Goal: Ask a question: Seek information or help from site administrators or community

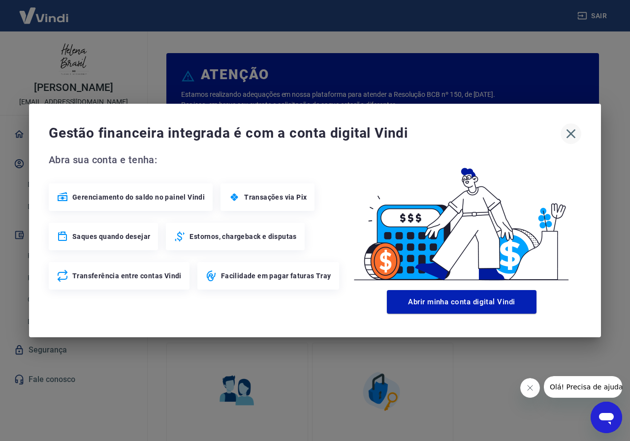
click at [574, 133] on icon "button" at bounding box center [571, 134] width 16 height 16
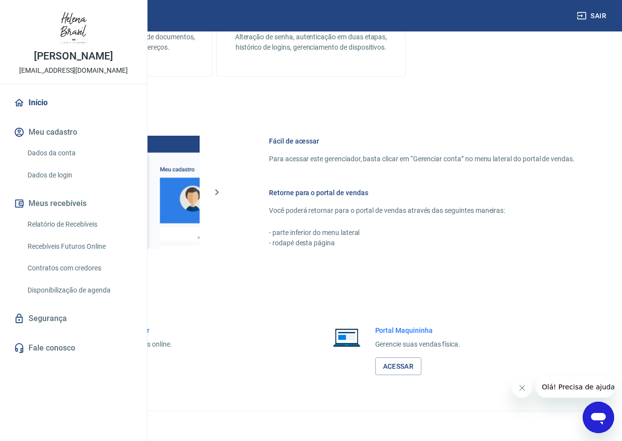
scroll to position [468, 0]
click at [131, 369] on link "Acessar" at bounding box center [108, 367] width 47 height 18
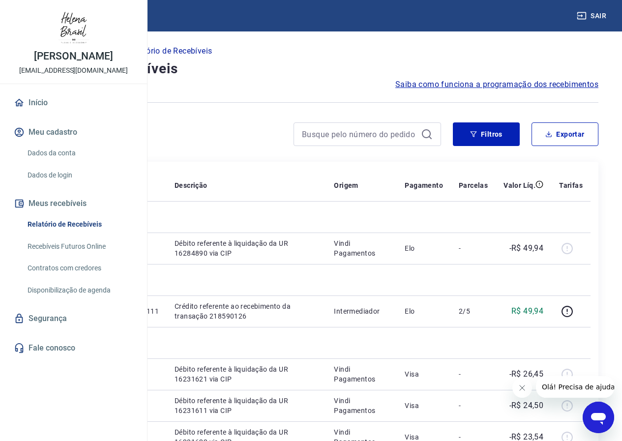
click at [596, 419] on icon "Abrir janela de mensagens" at bounding box center [598, 419] width 15 height 12
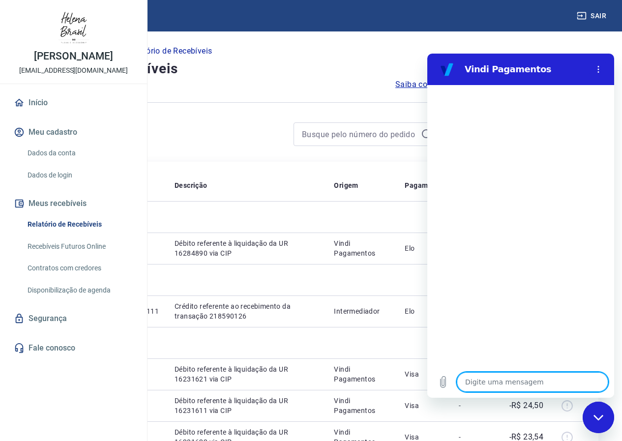
click at [538, 381] on textarea at bounding box center [532, 382] width 151 height 20
type textarea "o"
type textarea "x"
type textarea "oi"
type textarea "x"
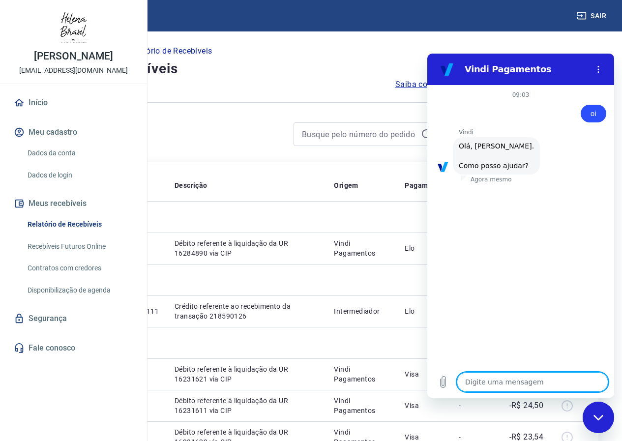
scroll to position [33, 0]
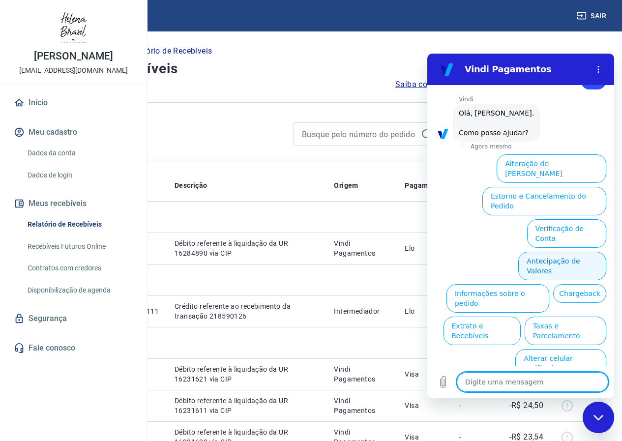
click at [522, 252] on button "Antecipação de Valores" at bounding box center [562, 266] width 88 height 29
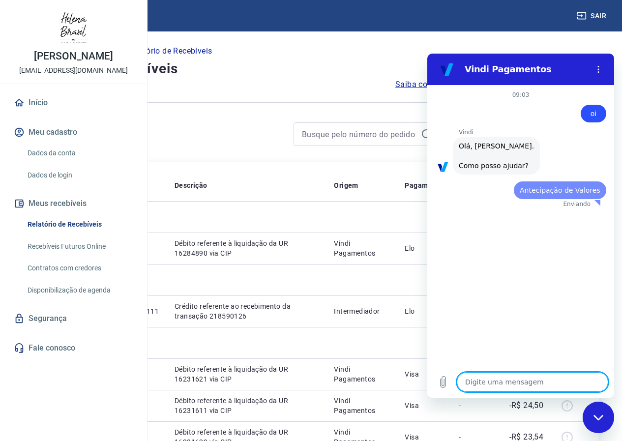
scroll to position [0, 0]
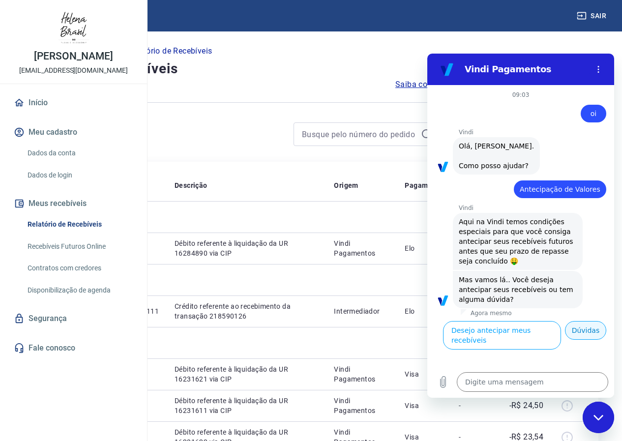
click at [583, 340] on button "Dúvidas" at bounding box center [585, 330] width 41 height 19
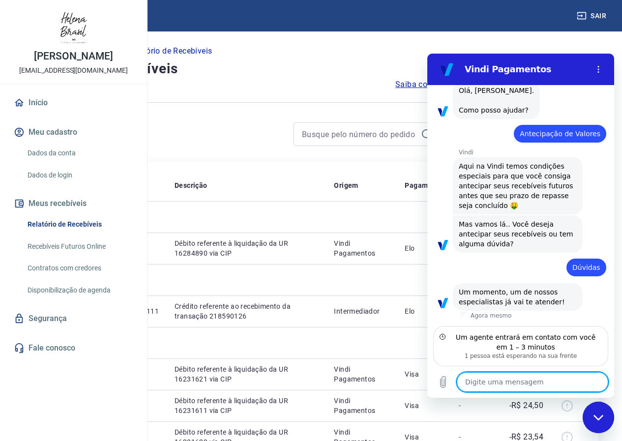
scroll to position [56, 0]
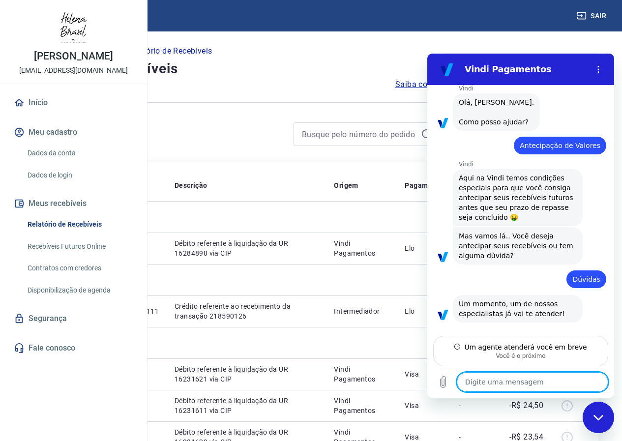
type textarea "x"
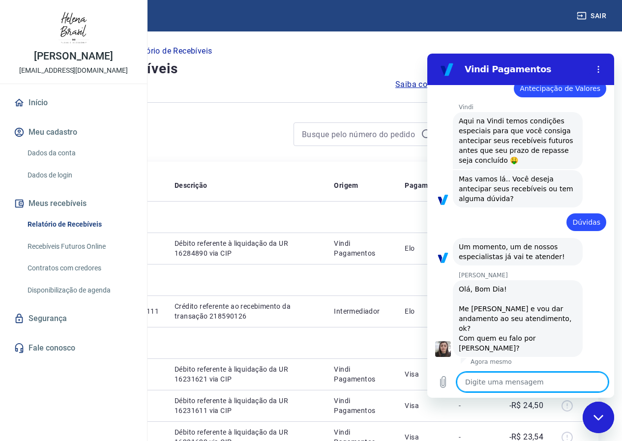
scroll to position [103, 0]
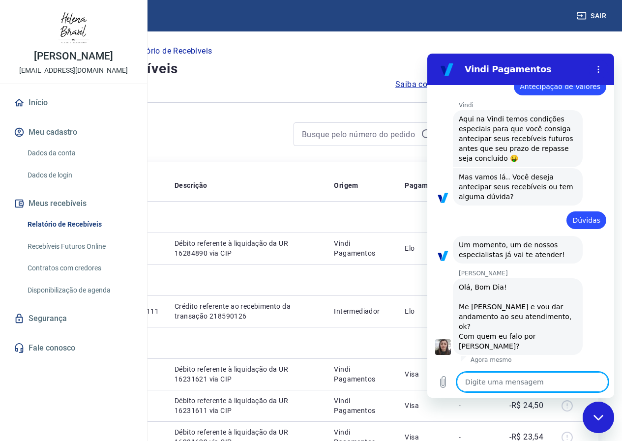
type textarea "L"
type textarea "x"
type textarea "La"
type textarea "x"
type textarea "Lai"
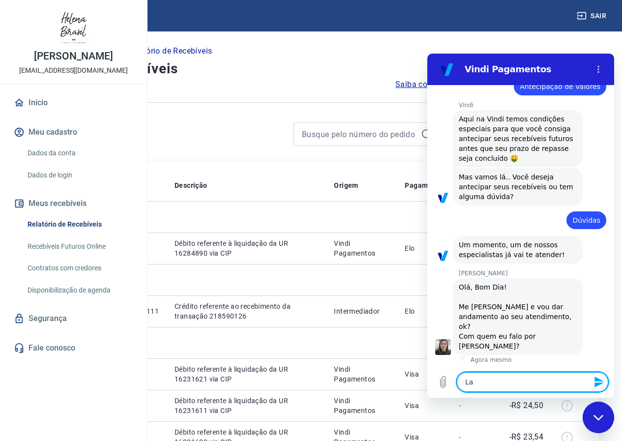
type textarea "x"
type textarea "Lais"
type textarea "x"
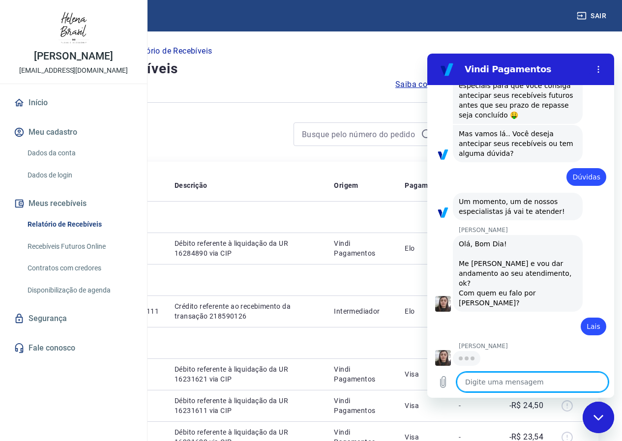
scroll to position [145, 0]
type textarea "x"
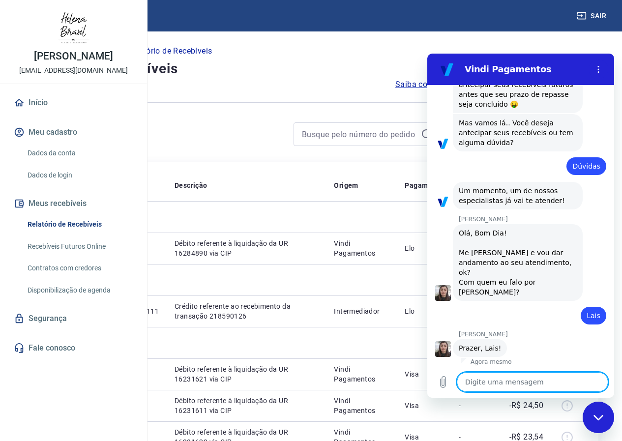
scroll to position [159, 0]
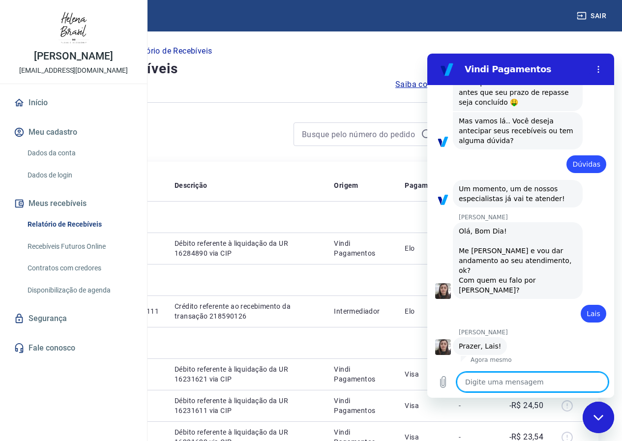
type textarea "A"
type textarea "x"
type textarea "An"
type textarea "x"
type textarea "Ant"
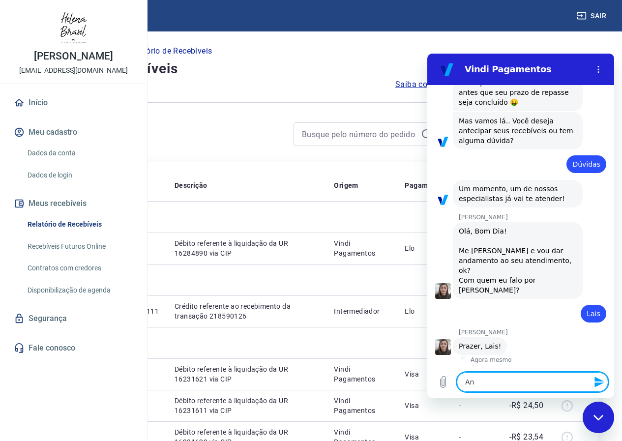
type textarea "x"
type textarea "Ante"
type textarea "x"
type textarea "Antec"
type textarea "x"
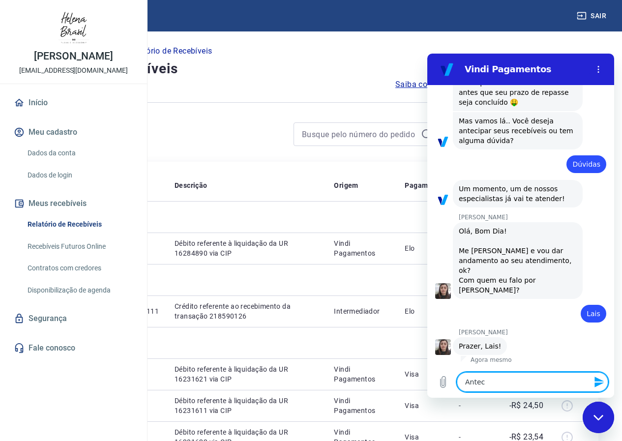
type textarea "Anteci"
type textarea "x"
type textarea "Antecip"
type textarea "x"
type textarea "Antecipe"
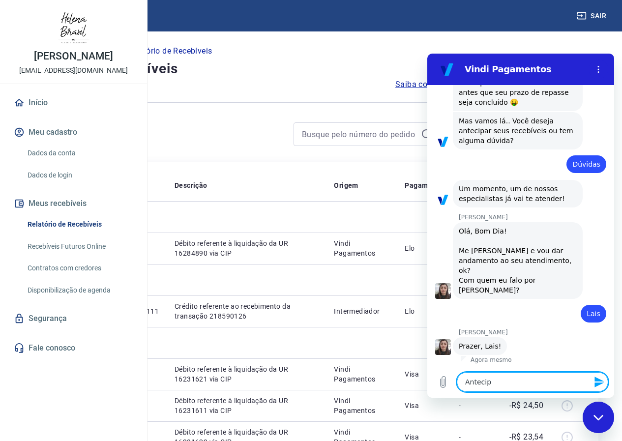
type textarea "x"
type textarea "Antecipei"
type textarea "x"
type textarea "Antecipei"
type textarea "x"
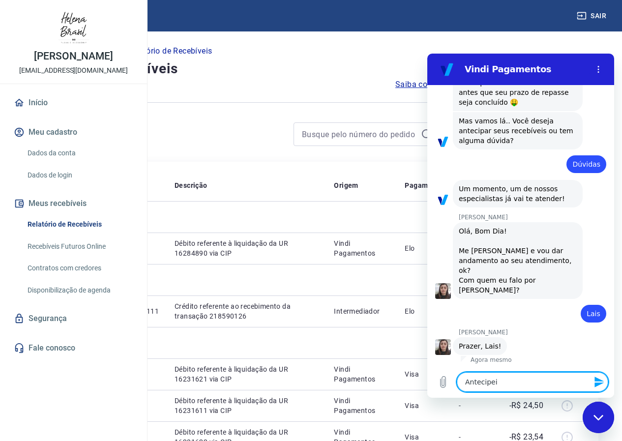
type textarea "Antecipei d"
type textarea "x"
type textarea "Antecipei du"
type textarea "x"
type textarea "Antecipei duz"
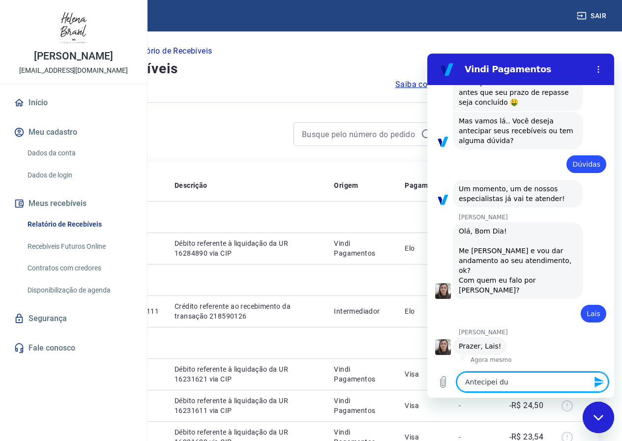
type textarea "x"
type textarea "Antecipei duze"
type textarea "x"
type textarea "Antecipei duzen"
type textarea "x"
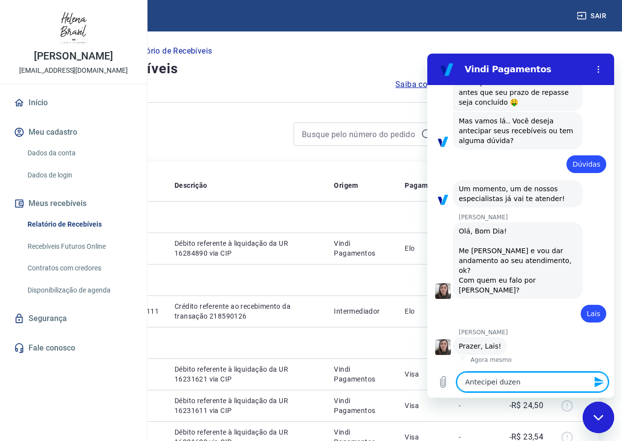
type textarea "Antecipei duzent"
type textarea "x"
type textarea "Antecipei duzento"
type textarea "x"
type textarea "Antecipei duzentos"
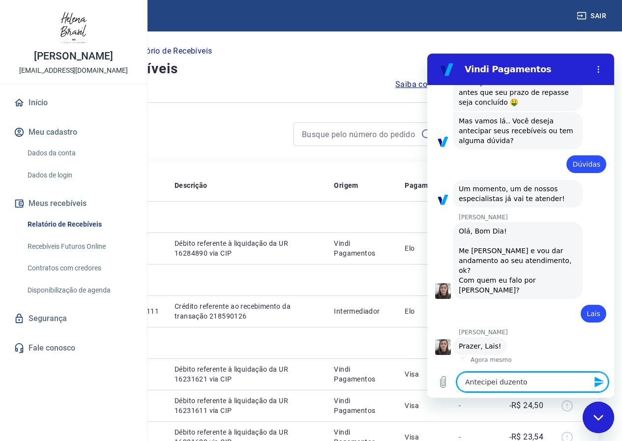
type textarea "x"
type textarea "Antecipei duzentos"
type textarea "x"
type textarea "Antecipei duzentos e"
type textarea "x"
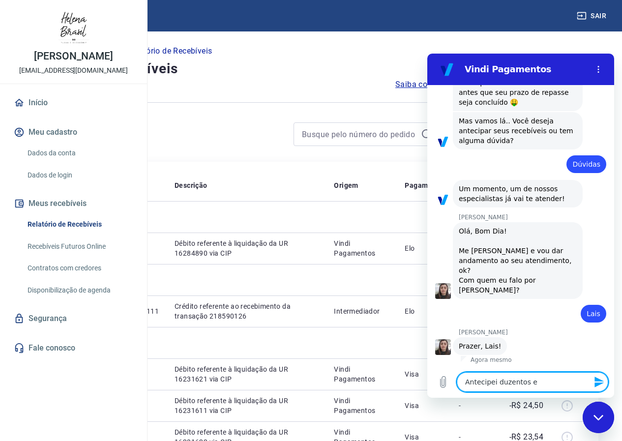
type textarea "Antecipei duzentos e"
type textarea "x"
type textarea "Antecipei duzentos e p"
type textarea "x"
type textarea "Antecipei duzentos e po"
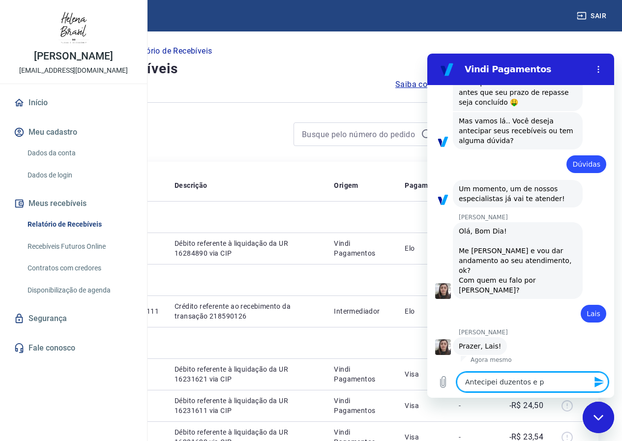
type textarea "x"
type textarea "Antecipei duzentos e poc"
type textarea "x"
type textarea "Antecipei duzentos e pocu"
type textarea "x"
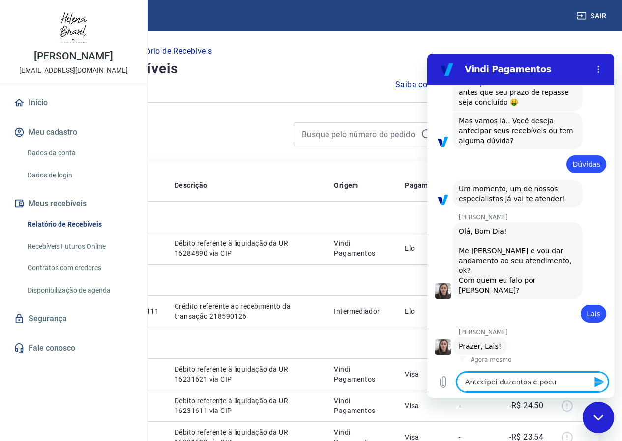
type textarea "Antecipei duzentos e pocuo"
type textarea "x"
type textarea "Antecipei duzentos e pocuos"
type textarea "x"
type textarea "Antecipei duzentos e pocuos"
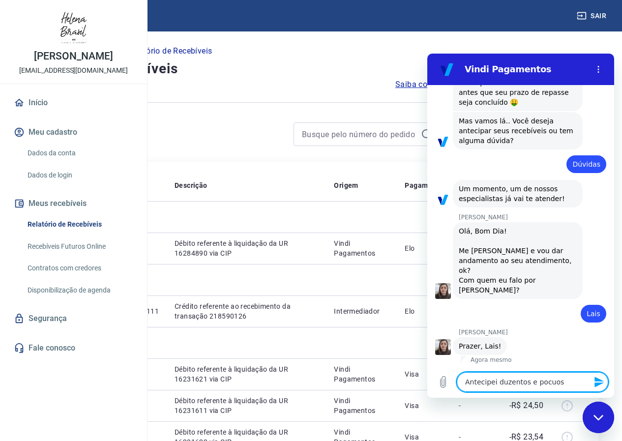
type textarea "x"
type textarea "Antecipei duzentos e pocuos r"
type textarea "x"
type textarea "Antecipei duzentos e pocuos re"
type textarea "x"
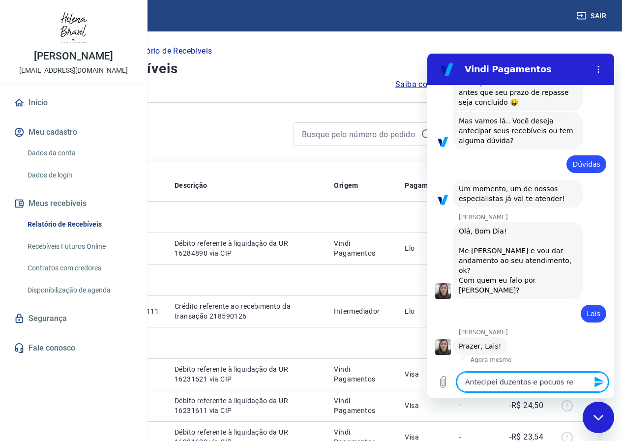
type textarea "Antecipei duzentos e pocuos rea"
type textarea "x"
type textarea "Antecipei duzentos e pocuos reai"
type textarea "x"
type textarea "Antecipei duzentos e pocuos reais"
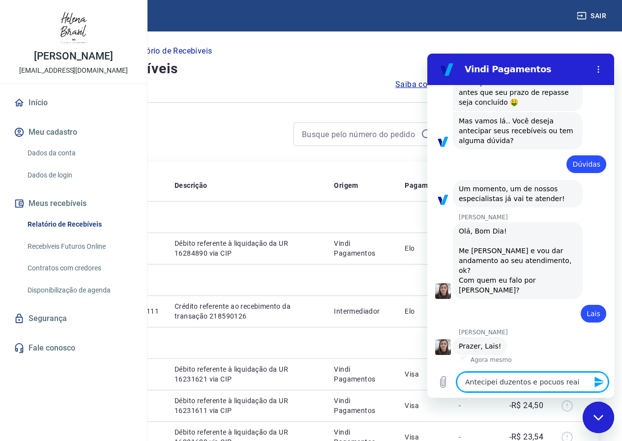
type textarea "x"
type textarea "Antecipei duzentos e pocuos reais,"
type textarea "x"
type textarea "Antecipei duzentos e pocuos reais,"
type textarea "x"
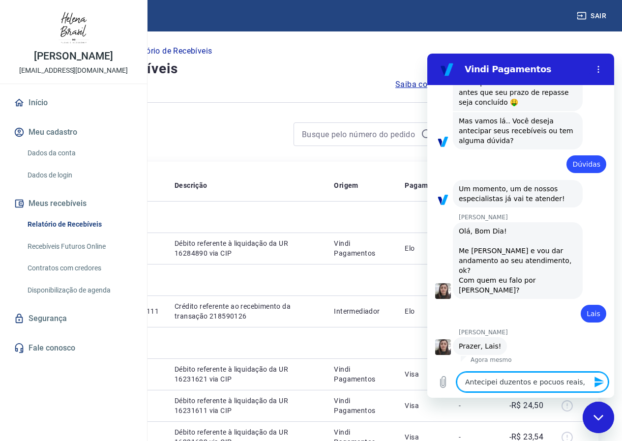
type textarea "Antecipei duzentos e pocuos reais, c"
type textarea "x"
type textarea "Antecipei duzentos e pocuos reais, ca"
type textarea "x"
type textarea "Antecipei duzentos e pocuos reais, cai"
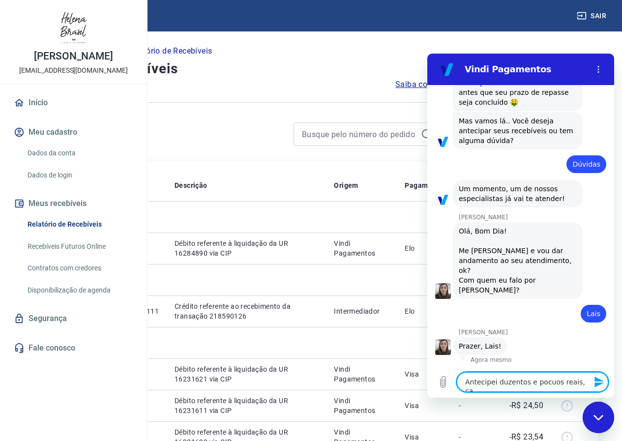
type textarea "x"
type textarea "Antecipei duzentos e pocuos reais, caiu"
type textarea "x"
type textarea "Antecipei duzentos e pocuos reais, caiu"
type textarea "x"
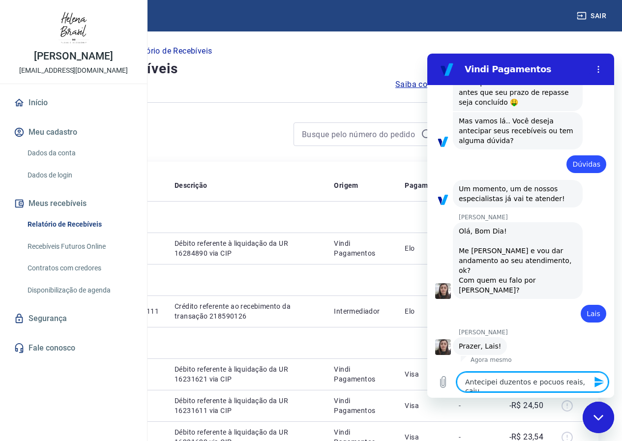
type textarea "Antecipei duzentos e pocuos reais, caiu a"
type textarea "x"
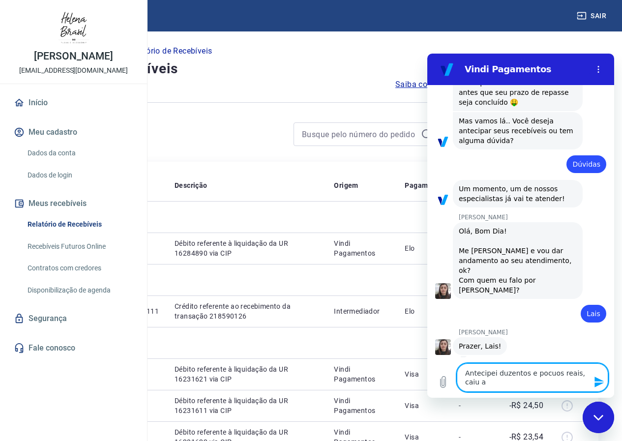
type textarea "Antecipei duzentos e pocuos reais, caiu ap"
type textarea "x"
type textarea "Antecipei duzentos e pocuos reais, caiu ape"
type textarea "x"
type textarea "Antecipei duzentos e pocuos reais, caiu apen"
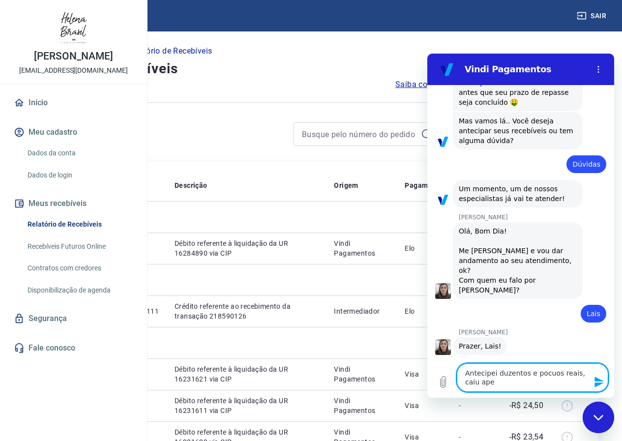
type textarea "x"
type textarea "Antecipei duzentos e pocuos reais, caiu apena"
type textarea "x"
type textarea "Antecipei duzentos e pocuos reais, caiu apenas"
type textarea "x"
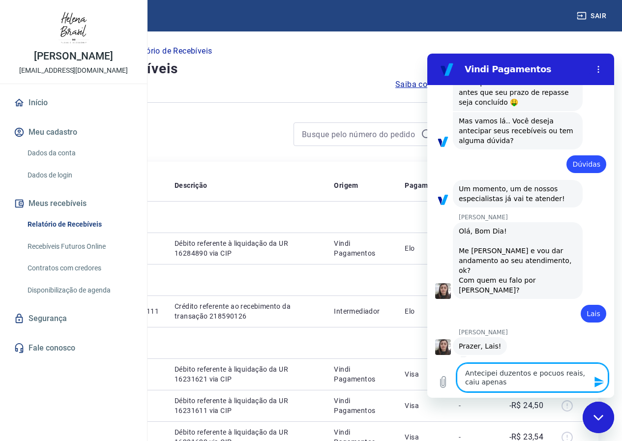
type textarea "Antecipei duzentos e pocuos reais, caiu apenas"
type textarea "x"
type textarea "Antecipei duzentos e pocuos reais, caiu apenas 4"
type textarea "x"
type textarea "Antecipei duzentos e pocuos reais, caiu apenas 49"
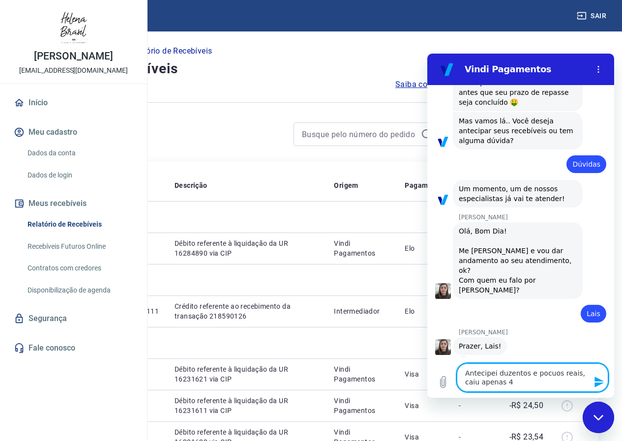
type textarea "x"
type textarea "Antecipei duzentos e pocuos reais, caiu apenas 49"
type textarea "x"
type textarea "Antecipei duzentos e pocuos reais, caiu apenas 49 r"
type textarea "x"
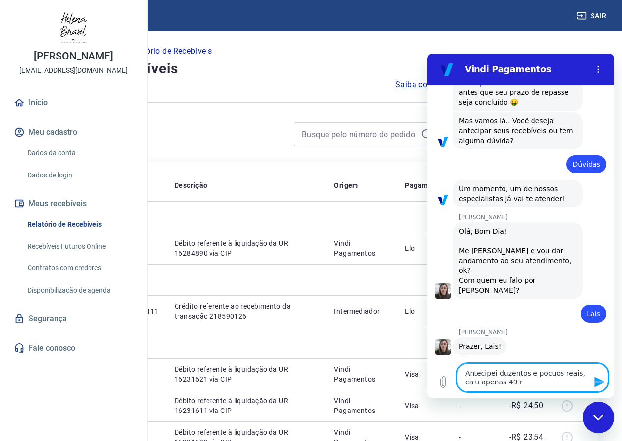
type textarea "Antecipei duzentos e pocuos reais, caiu apenas 49 re"
type textarea "x"
type textarea "Antecipei duzentos e pocuos reais, caiu apenas 49 rea"
type textarea "x"
type textarea "Antecipei duzentos e pocuos reais, caiu apenas 49 reai"
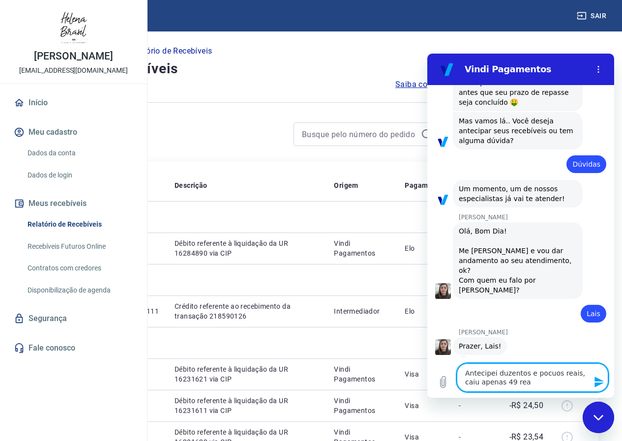
type textarea "x"
type textarea "Antecipei duzentos e pocuos reais, caiu apenas 49 reais"
type textarea "x"
type textarea "Antecipei duzentos e pocuos reais, caiu apenas 49 reais"
type textarea "x"
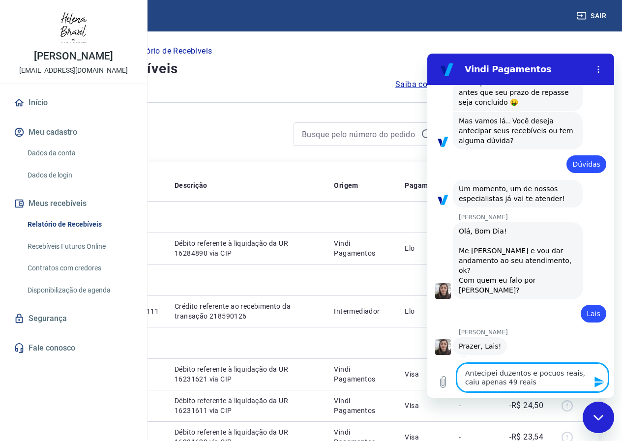
type textarea "Antecipei duzentos e pocuos reais, caiu apenas 49 reais e"
type textarea "x"
type textarea "Antecipei duzentos e pocuos reais, caiu apenas 49 reais em"
type textarea "x"
type textarea "Antecipei duzentos e pocuos reais, caiu apenas 49 reais em"
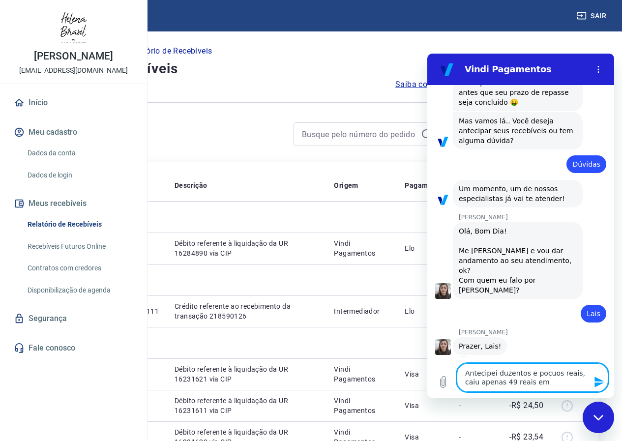
type textarea "x"
type textarea "Antecipei duzentos e pocuos reais, caiu apenas 49 reais em m"
type textarea "x"
type textarea "Antecipei duzentos e pocuos reais, caiu apenas 49 reais em mi"
type textarea "x"
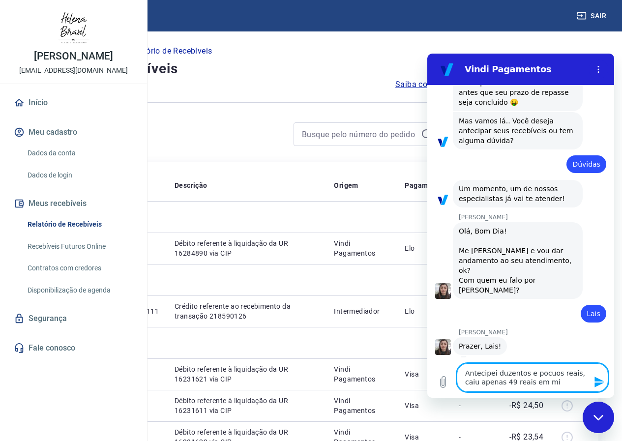
type textarea "Antecipei duzentos e pocuos reais, caiu apenas 49 reais em min"
type textarea "x"
type textarea "Antecipei duzentos e pocuos reais, caiu apenas 49 reais em minh"
type textarea "x"
type textarea "Antecipei duzentos e pocuos reais, caiu apenas 49 reais em minha"
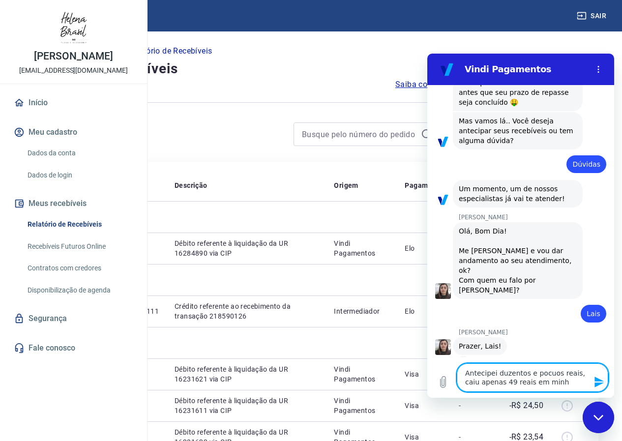
type textarea "x"
type textarea "Antecipei duzentos e pocuos reais, caiu apenas 49 reais em minha"
type textarea "x"
type textarea "Antecipei duzentos e pocuos reais, caiu apenas 49 reais em minha c"
type textarea "x"
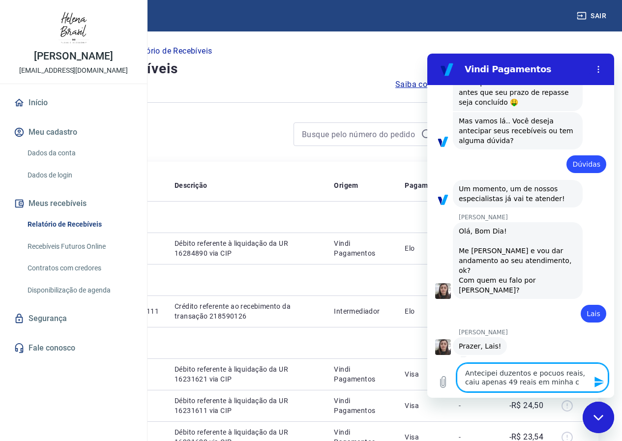
type textarea "Antecipei duzentos e pocuos reais, caiu apenas 49 reais em minha co"
type textarea "x"
type textarea "Antecipei duzentos e pocuos reais, caiu apenas 49 reais em minha con"
type textarea "x"
type textarea "Antecipei duzentos e pocuos reais, caiu apenas 49 reais em minha cont"
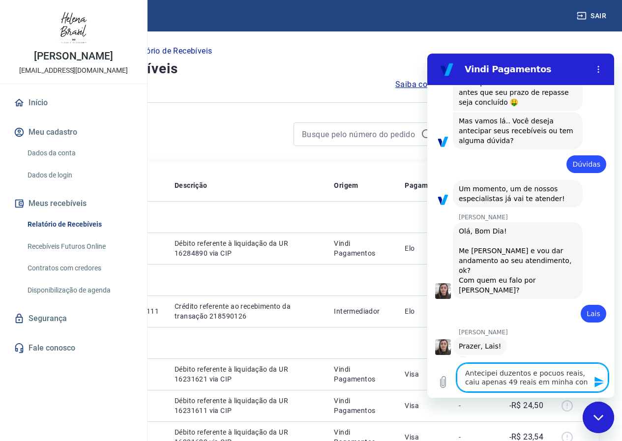
type textarea "x"
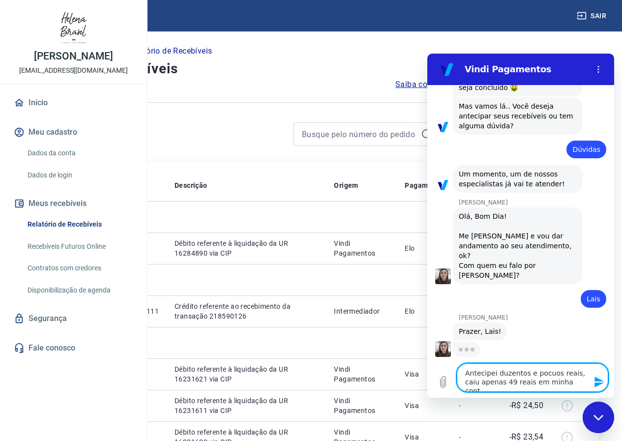
type textarea "Antecipei duzentos e pocuos reais, caiu apenas 49 reais em minha conta"
type textarea "x"
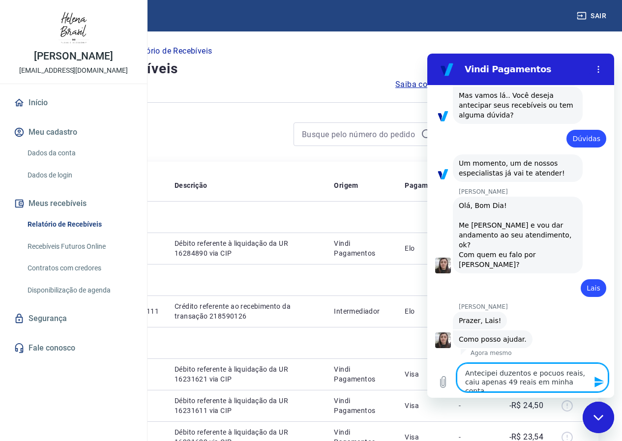
scroll to position [186, 0]
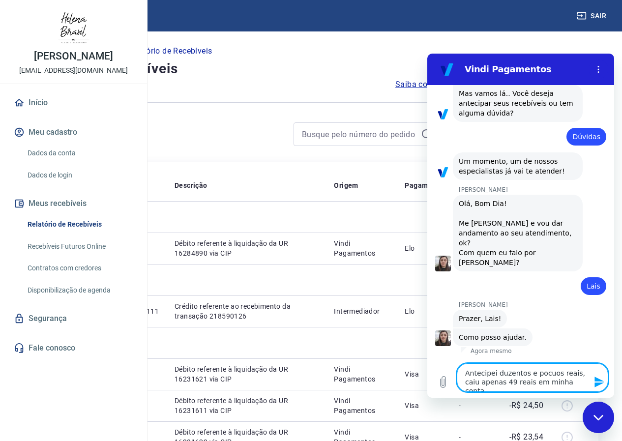
drag, startPoint x: 552, startPoint y: 372, endPoint x: 533, endPoint y: 376, distance: 19.5
click at [533, 376] on textarea "Antecipei duzentos e pocuos reais, caiu apenas 49 reais em minha conta" at bounding box center [532, 377] width 151 height 29
type textarea "Antecipei duzentos e p reais, caiu apenas 49 reais em minha conta"
type textarea "x"
type textarea "Antecipei duzentos e po reais, caiu apenas 49 reais em minha conta"
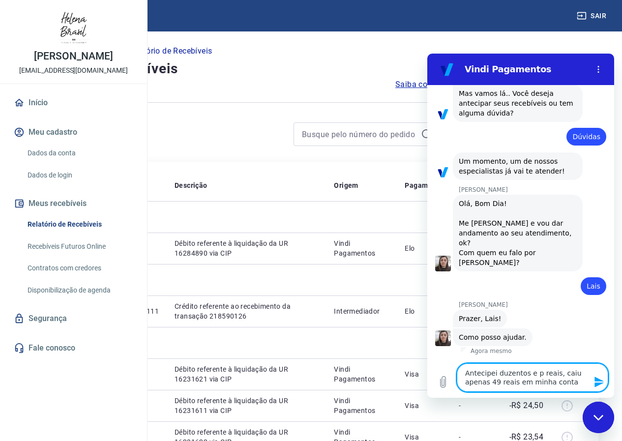
type textarea "x"
type textarea "Antecipei duzentos e pou reais, caiu apenas 49 reais em minha conta"
type textarea "x"
type textarea "Antecipei duzentos e pouc reais, caiu apenas 49 reais em minha conta"
type textarea "x"
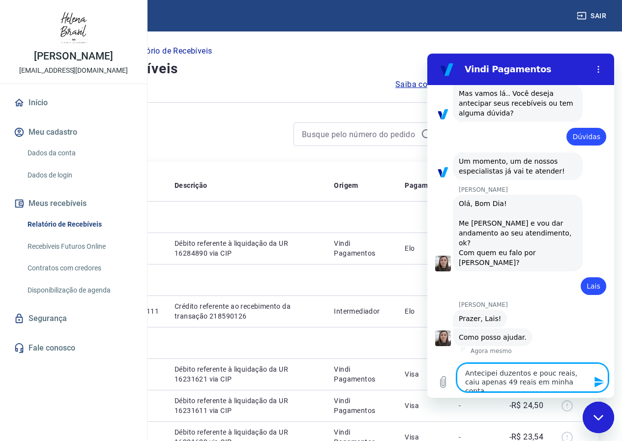
type textarea "Antecipei duzentos e pouco reais, caiu apenas 49 reais em minha conta"
type textarea "x"
type textarea "Antecipei duzentos e poucos reais, caiu apenas 49 reais em minha conta"
type textarea "x"
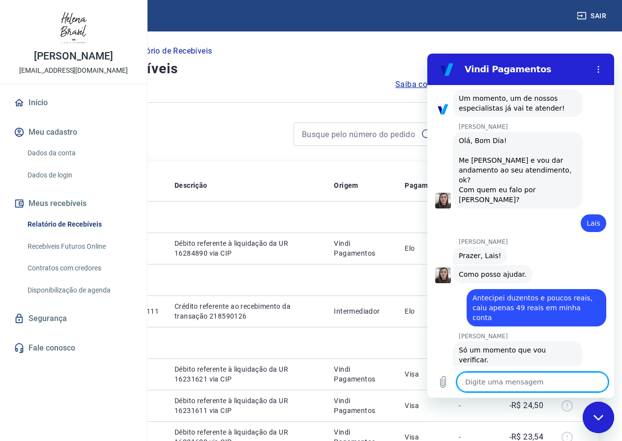
scroll to position [248, 0]
type textarea "x"
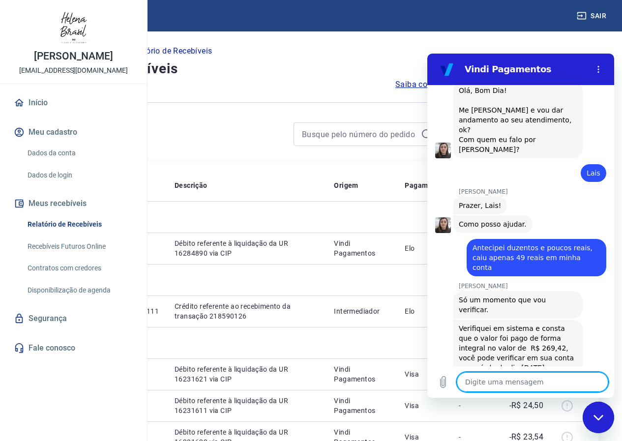
scroll to position [301, 0]
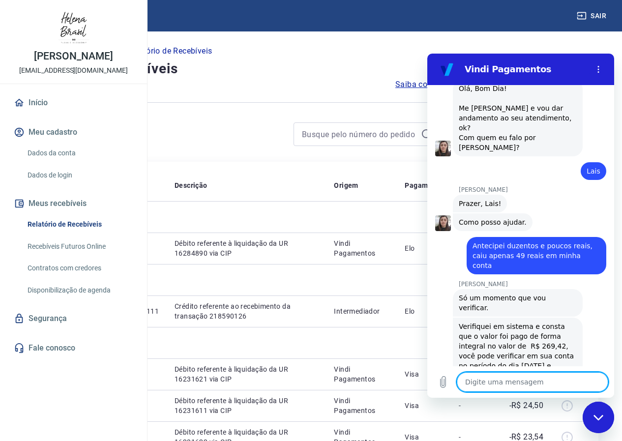
type textarea "J"
type textarea "x"
type textarea "Já"
type textarea "x"
type textarea "Já"
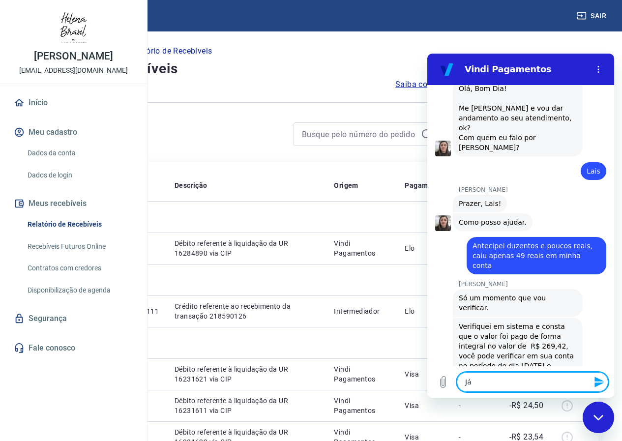
type textarea "x"
type textarea "Já v"
type textarea "x"
type textarea "Já ve"
type textarea "x"
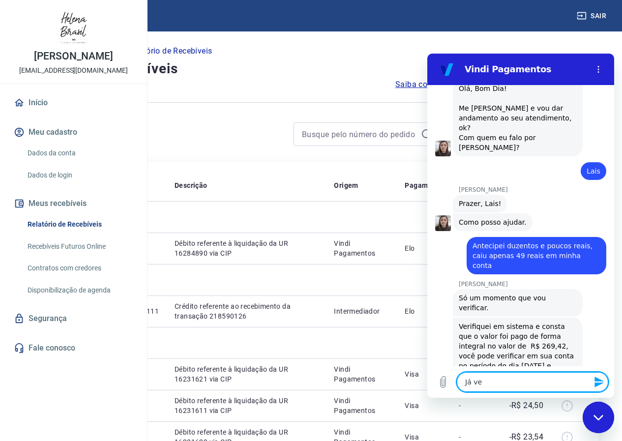
type textarea "Já ver"
type textarea "x"
type textarea "Já veri"
type textarea "x"
type textarea "Já verif"
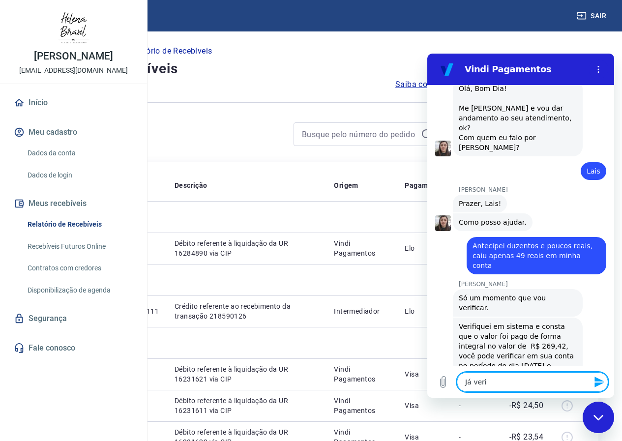
type textarea "x"
type textarea "Já verifi"
type textarea "x"
type textarea "Já verifiq"
type textarea "x"
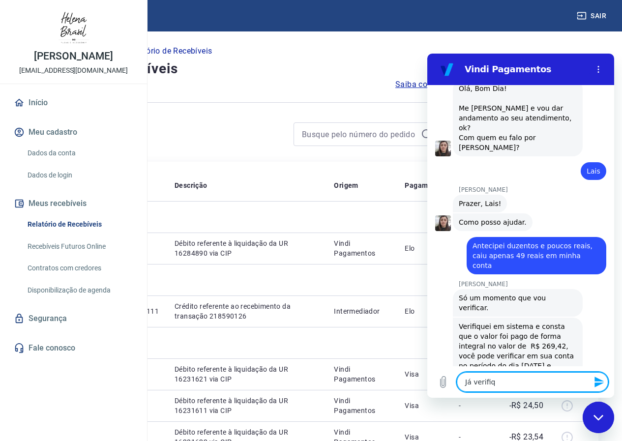
type textarea "Já verifiqu"
type textarea "x"
type textarea "Já verifiquei"
type textarea "x"
type textarea "Já verifiquei,"
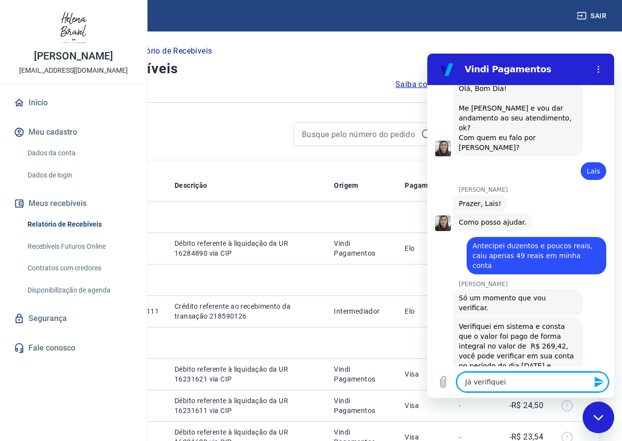
type textarea "x"
type textarea "Já verifiquei,"
type textarea "x"
type textarea "Já verifiquei, n"
type textarea "x"
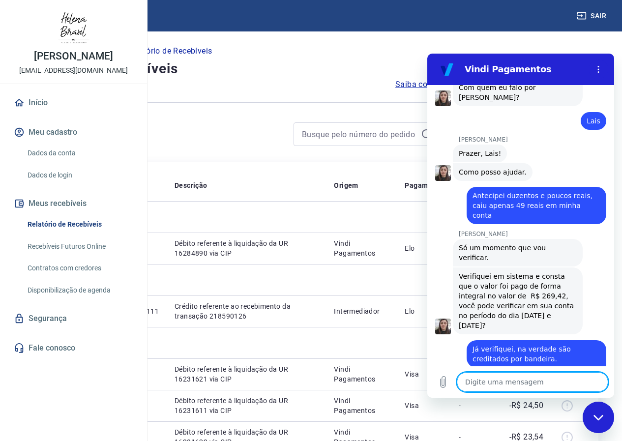
scroll to position [354, 0]
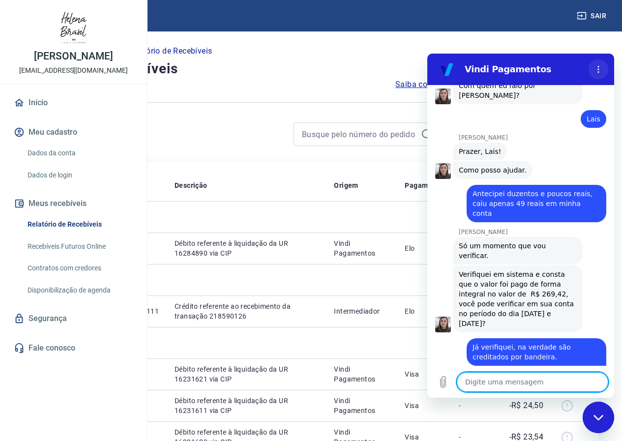
click at [598, 71] on icon "Menu de opções" at bounding box center [599, 69] width 8 height 8
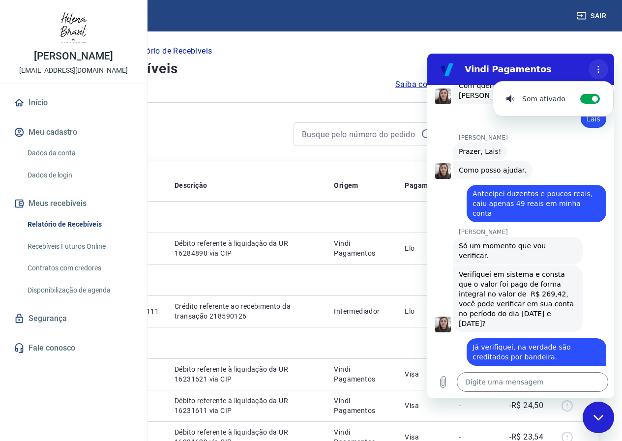
click at [599, 70] on icon "Menu de opções" at bounding box center [599, 69] width 8 height 8
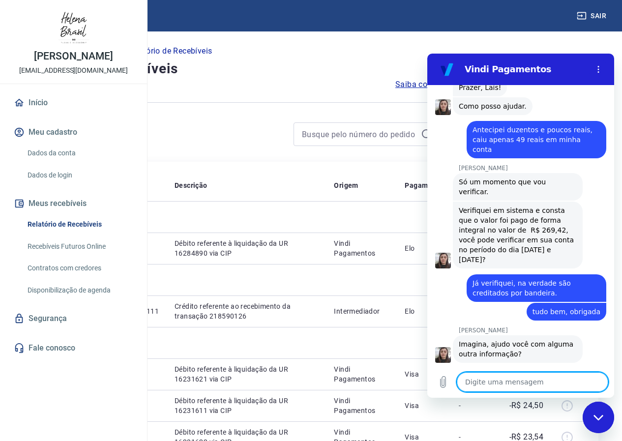
scroll to position [420, 0]
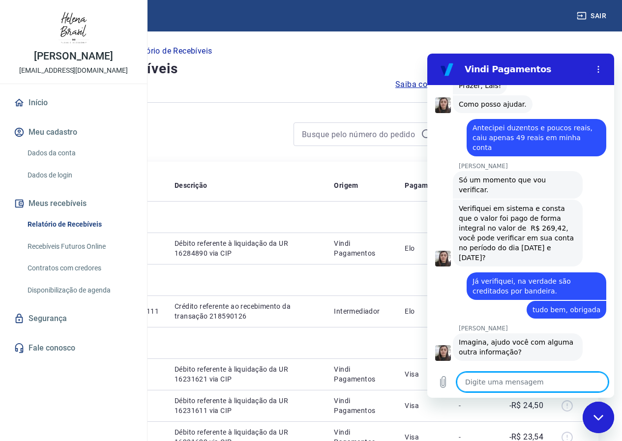
click at [609, 418] on div "Fechar janela de mensagens" at bounding box center [599, 418] width 30 height 30
